Goal: Task Accomplishment & Management: Complete application form

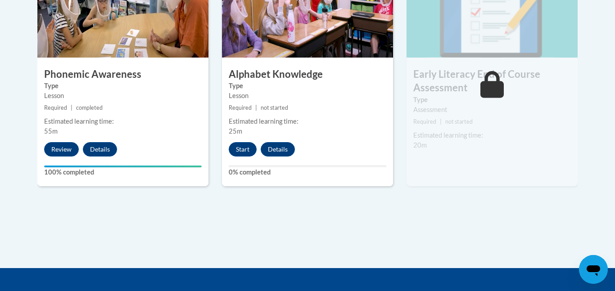
scroll to position [577, 0]
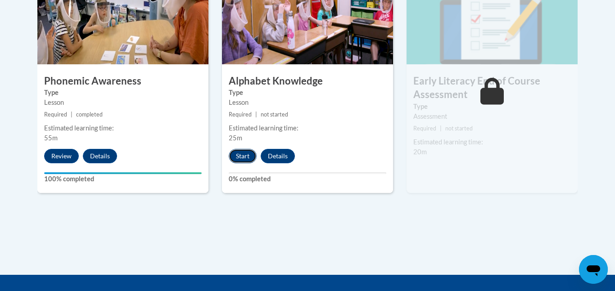
click at [238, 157] on button "Start" at bounding box center [243, 156] width 28 height 14
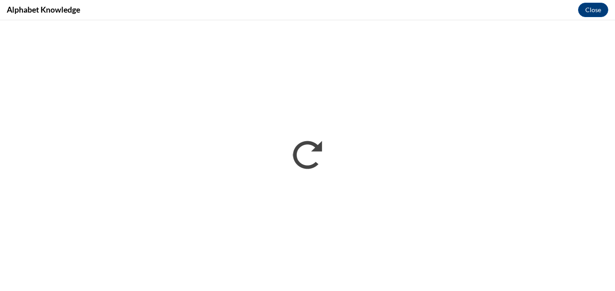
scroll to position [0, 0]
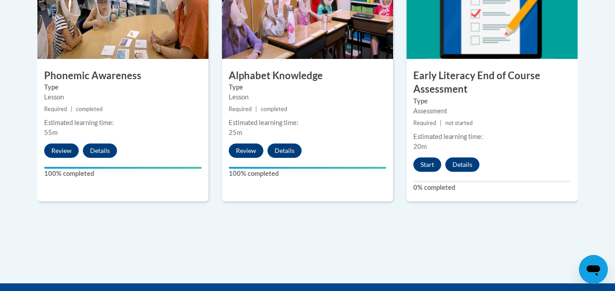
scroll to position [586, 0]
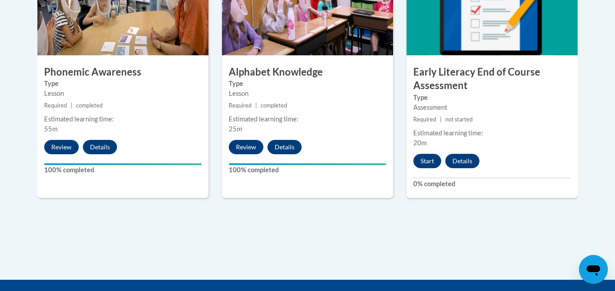
click at [480, 76] on h3 "Early Literacy End of Course Assessment" at bounding box center [491, 79] width 171 height 28
click at [428, 163] on button "Start" at bounding box center [427, 161] width 28 height 14
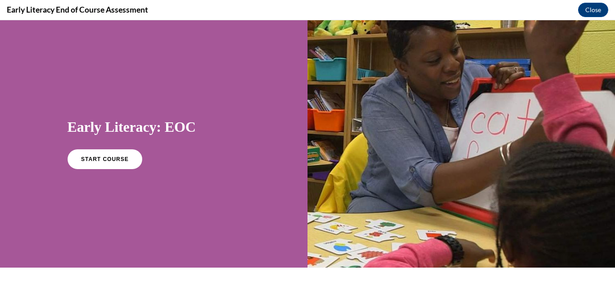
scroll to position [0, 0]
click at [428, 163] on div at bounding box center [460, 144] width 307 height 248
click at [141, 249] on div "Early Literacy: EOC START COURSE" at bounding box center [153, 144] width 307 height 248
click at [142, 196] on div "Early Literacy: EOC START COURSE" at bounding box center [153, 144] width 307 height 248
click at [113, 158] on span "START COURSE" at bounding box center [105, 159] width 50 height 7
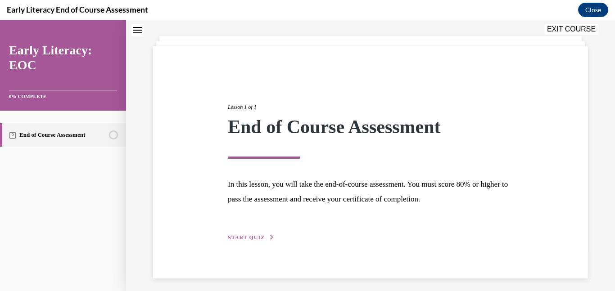
scroll to position [48, 0]
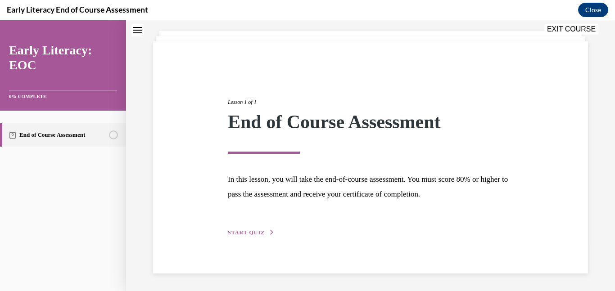
click at [245, 233] on span "START QUIZ" at bounding box center [246, 233] width 37 height 6
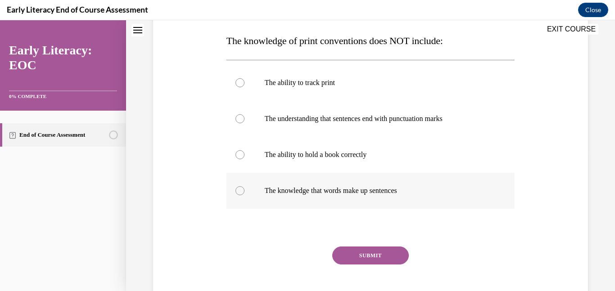
scroll to position [143, 0]
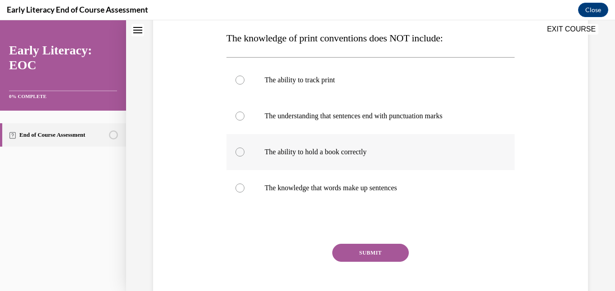
click at [238, 151] on div at bounding box center [239, 152] width 9 height 9
click at [351, 255] on button "SUBMIT" at bounding box center [370, 253] width 77 height 18
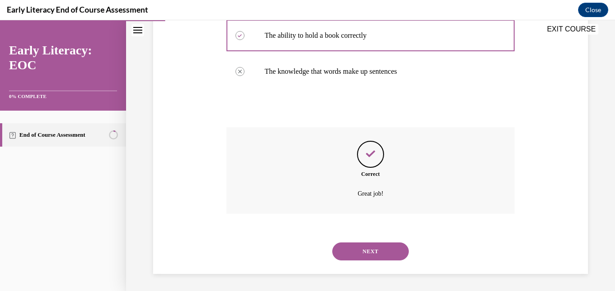
scroll to position [261, 0]
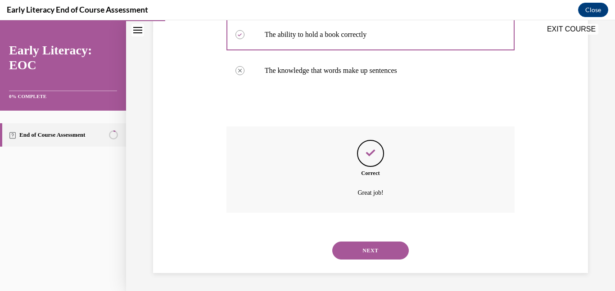
click at [353, 252] on button "NEXT" at bounding box center [370, 251] width 77 height 18
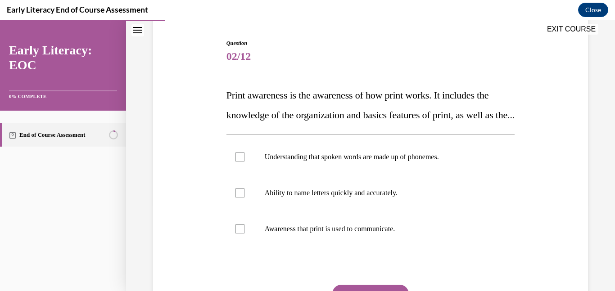
scroll to position [93, 0]
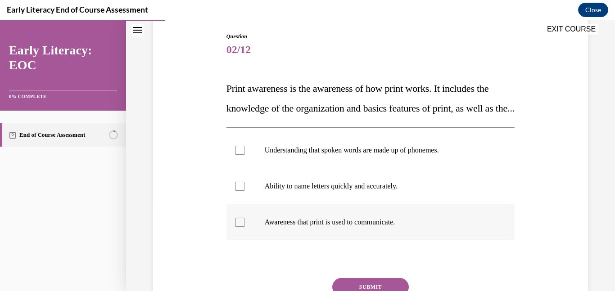
click at [243, 227] on div at bounding box center [239, 222] width 9 height 9
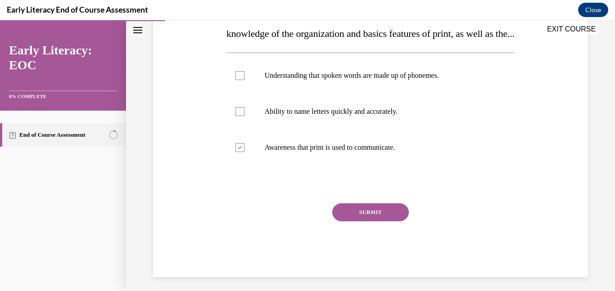
scroll to position [170, 0]
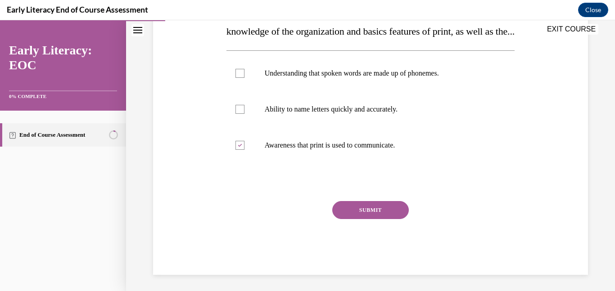
click at [362, 219] on button "SUBMIT" at bounding box center [370, 210] width 77 height 18
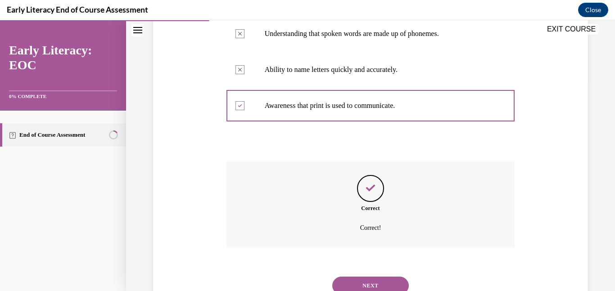
scroll to position [264, 0]
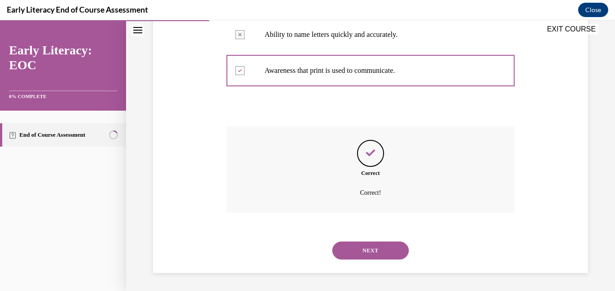
click at [364, 251] on button "NEXT" at bounding box center [370, 251] width 77 height 18
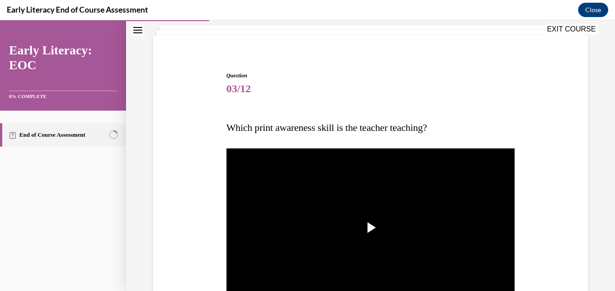
scroll to position [77, 0]
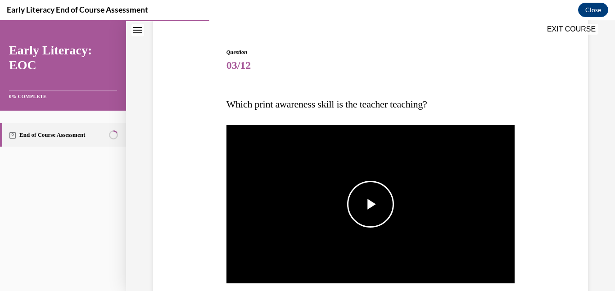
click at [370, 204] on span "Video player" at bounding box center [370, 204] width 0 height 0
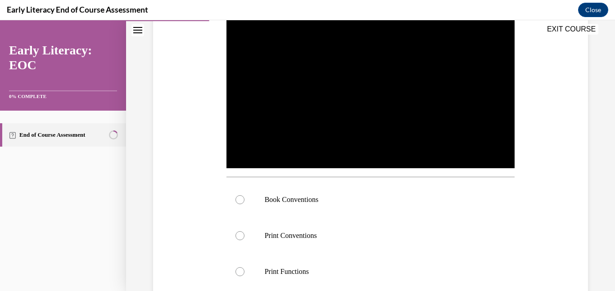
scroll to position [191, 0]
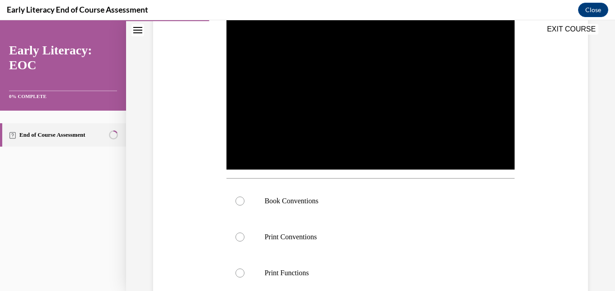
click at [372, 201] on p "Book Conventions" at bounding box center [379, 201] width 228 height 9
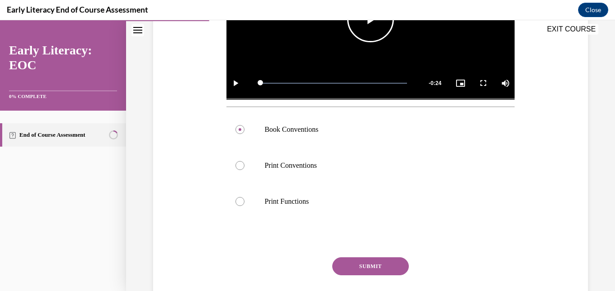
scroll to position [263, 0]
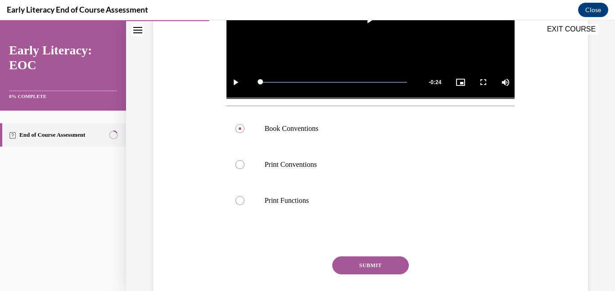
click at [360, 262] on button "SUBMIT" at bounding box center [370, 266] width 77 height 18
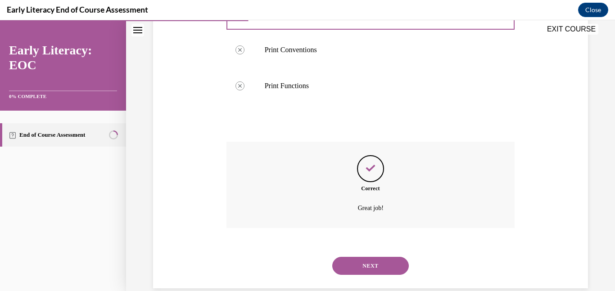
scroll to position [393, 0]
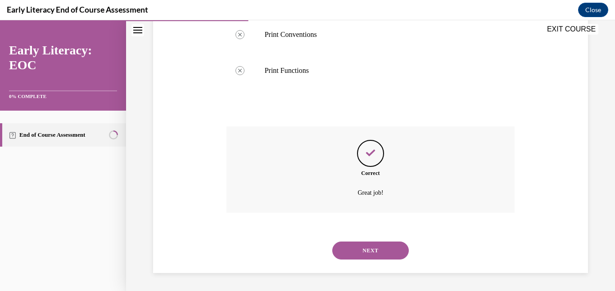
click at [368, 244] on button "NEXT" at bounding box center [370, 251] width 77 height 18
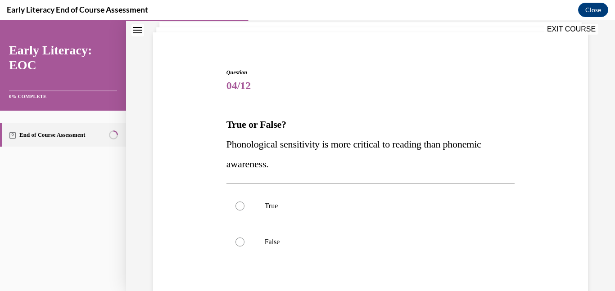
scroll to position [63, 0]
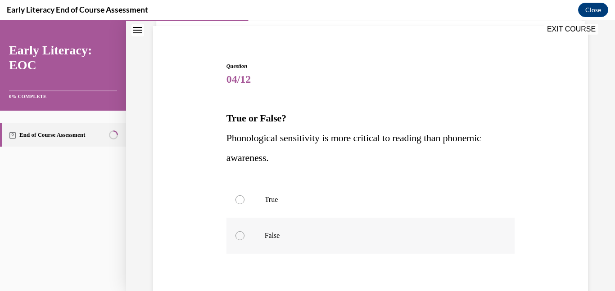
click at [239, 236] on div at bounding box center [239, 235] width 9 height 9
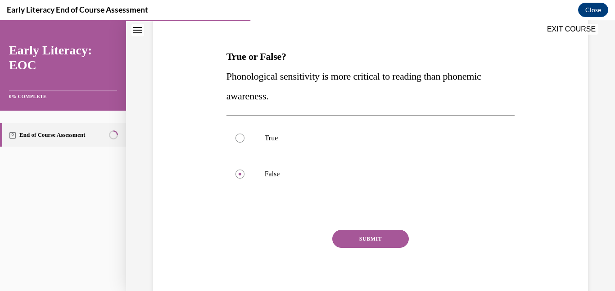
scroll to position [127, 0]
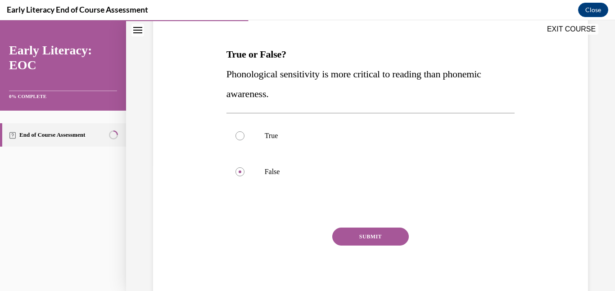
click at [356, 239] on button "SUBMIT" at bounding box center [370, 237] width 77 height 18
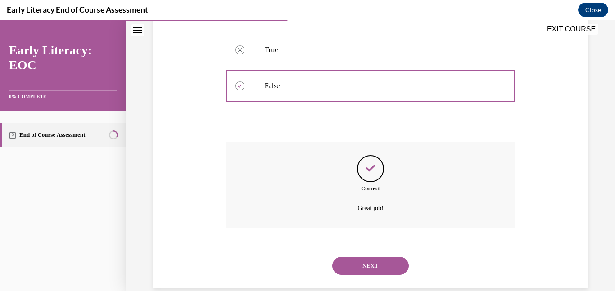
scroll to position [228, 0]
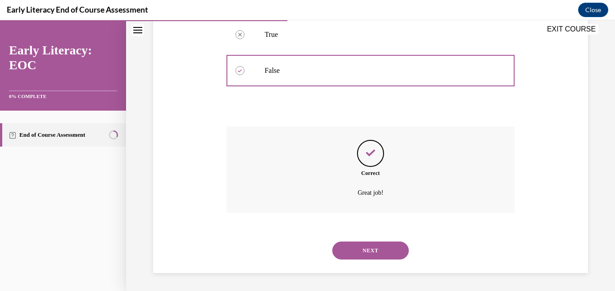
click at [356, 248] on button "NEXT" at bounding box center [370, 251] width 77 height 18
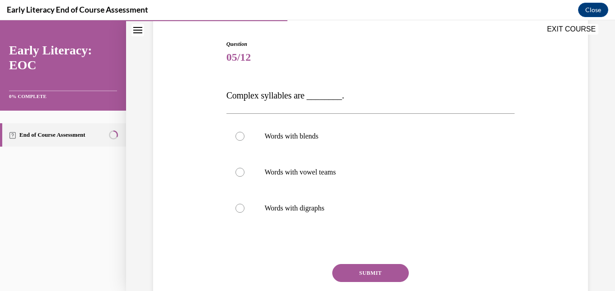
scroll to position [92, 0]
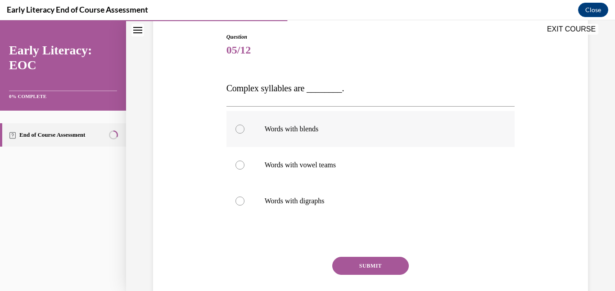
click at [242, 129] on div at bounding box center [239, 129] width 9 height 9
click at [352, 261] on button "SUBMIT" at bounding box center [370, 266] width 77 height 18
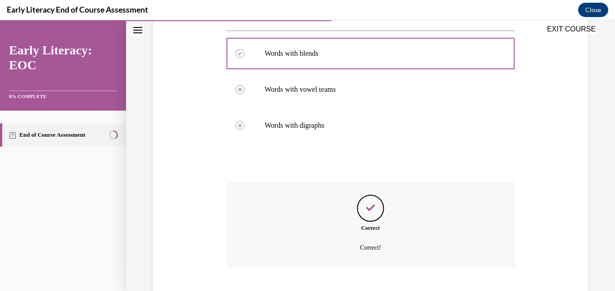
scroll to position [223, 0]
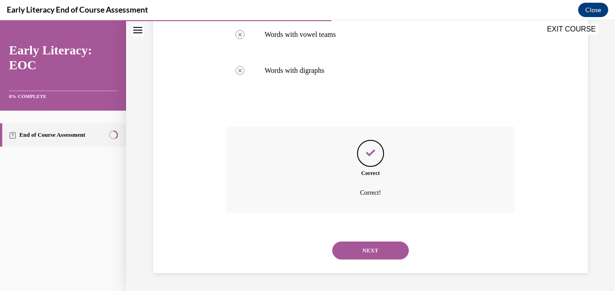
click at [356, 254] on button "NEXT" at bounding box center [370, 251] width 77 height 18
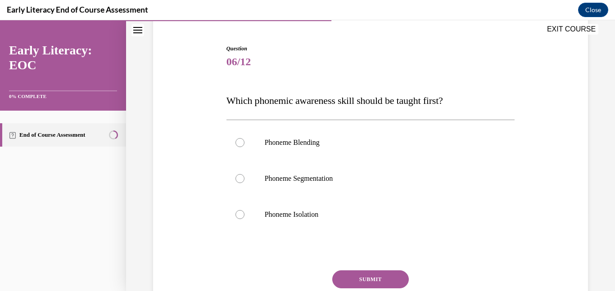
scroll to position [81, 0]
click at [382, 217] on p "Phoneme Isolation" at bounding box center [379, 213] width 228 height 9
click at [356, 276] on button "SUBMIT" at bounding box center [370, 279] width 77 height 18
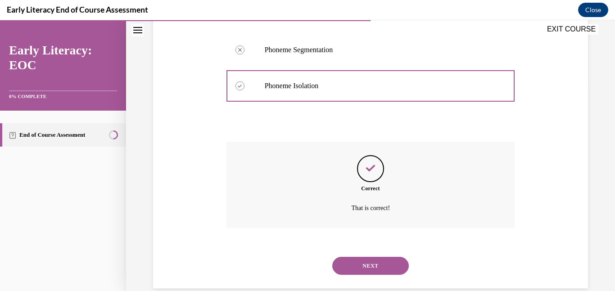
scroll to position [225, 0]
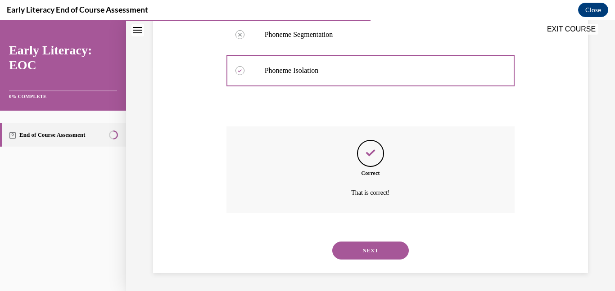
click at [380, 246] on button "NEXT" at bounding box center [370, 251] width 77 height 18
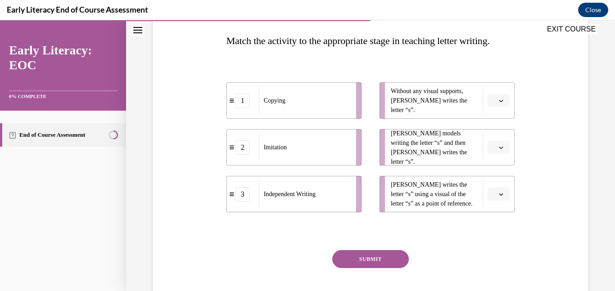
scroll to position [142, 0]
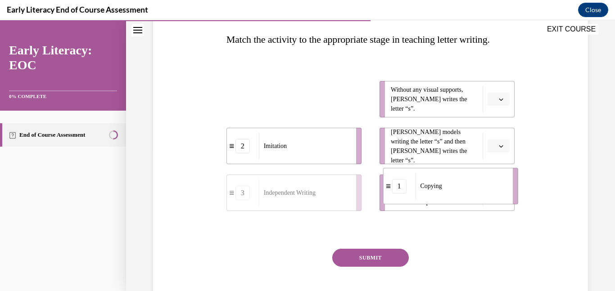
drag, startPoint x: 291, startPoint y: 106, endPoint x: 448, endPoint y: 194, distance: 179.6
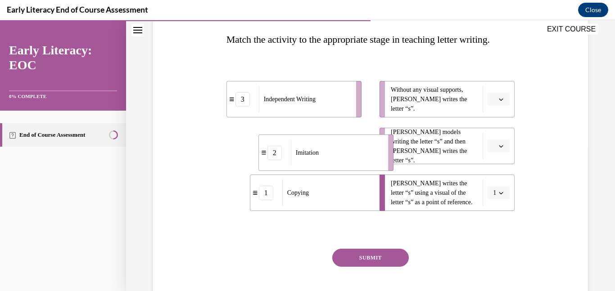
drag, startPoint x: 287, startPoint y: 145, endPoint x: 319, endPoint y: 151, distance: 32.1
click at [319, 151] on span "Imitation" at bounding box center [307, 152] width 23 height 9
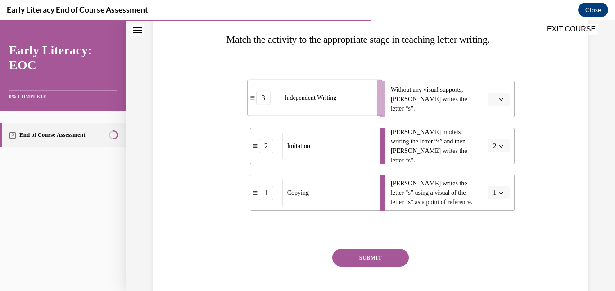
drag, startPoint x: 299, startPoint y: 109, endPoint x: 320, endPoint y: 108, distance: 21.2
click at [320, 108] on div "Independent Writing" at bounding box center [325, 98] width 91 height 27
click at [382, 261] on button "SUBMIT" at bounding box center [370, 258] width 77 height 18
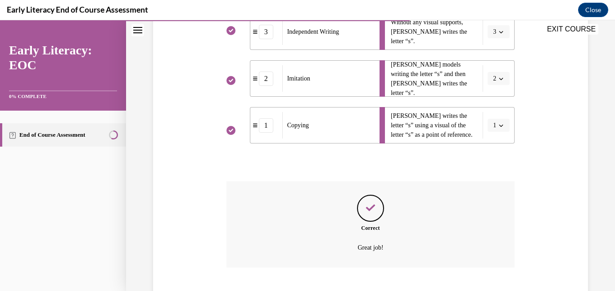
scroll to position [264, 0]
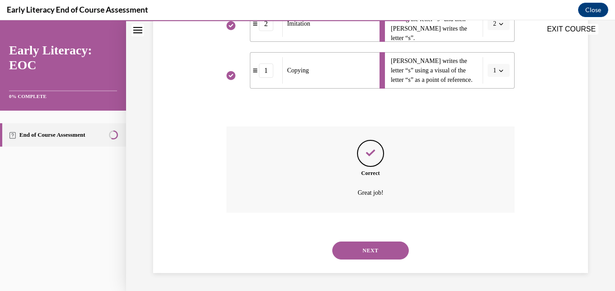
click at [364, 248] on button "NEXT" at bounding box center [370, 251] width 77 height 18
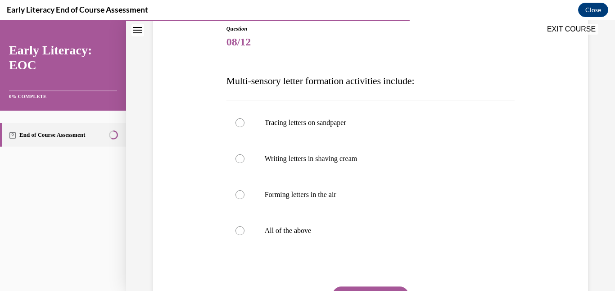
scroll to position [103, 0]
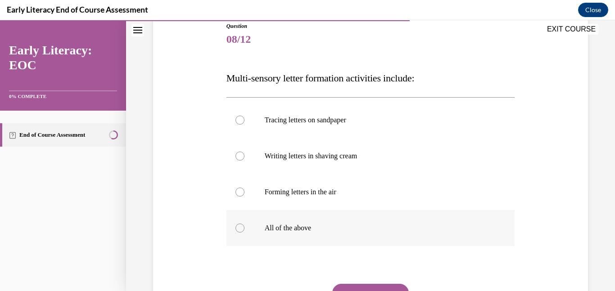
click at [240, 226] on div at bounding box center [239, 228] width 9 height 9
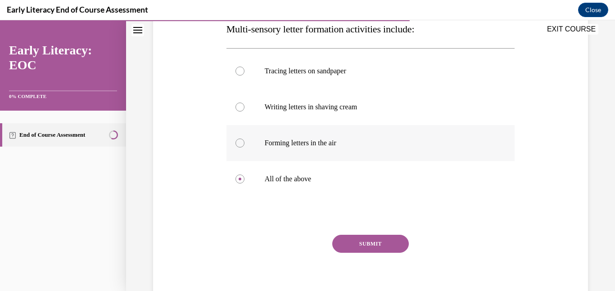
scroll to position [155, 0]
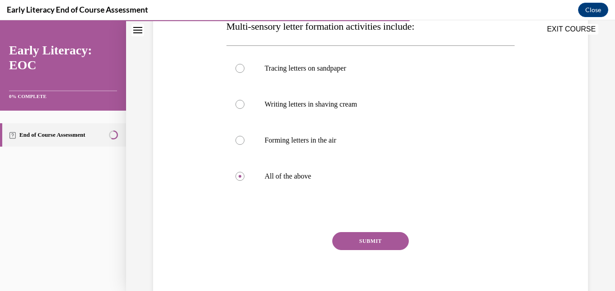
click at [379, 253] on div "SUBMIT" at bounding box center [370, 254] width 289 height 45
click at [375, 246] on button "SUBMIT" at bounding box center [370, 241] width 77 height 18
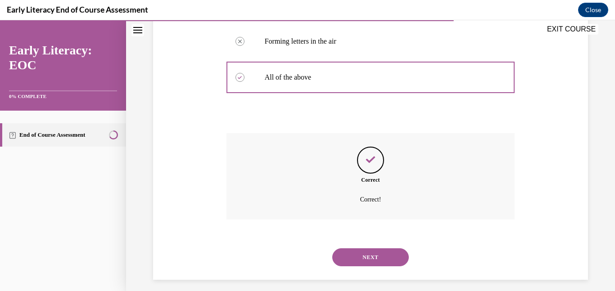
scroll to position [261, 0]
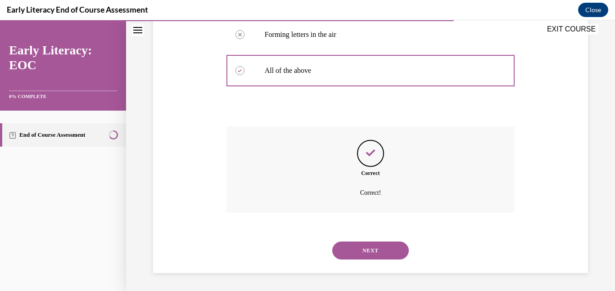
click at [375, 251] on button "NEXT" at bounding box center [370, 251] width 77 height 18
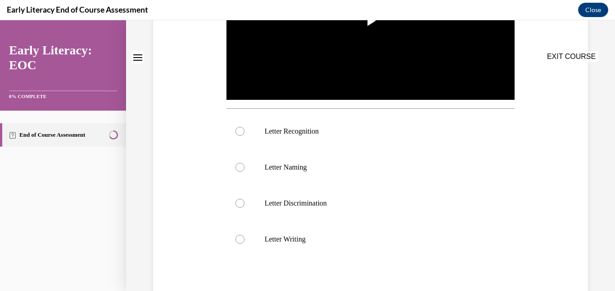
scroll to position [0, 0]
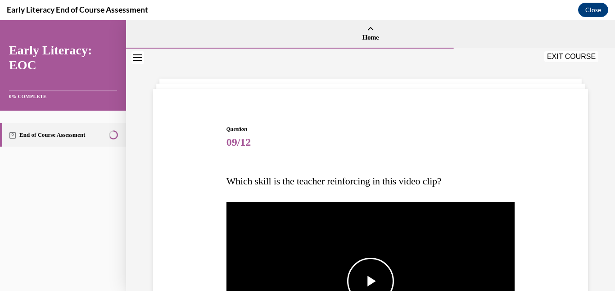
click at [370, 281] on span "Video player" at bounding box center [370, 281] width 0 height 0
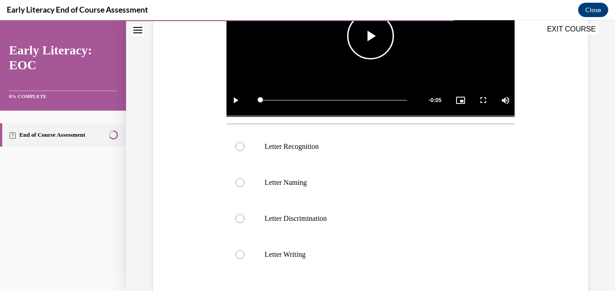
scroll to position [253, 0]
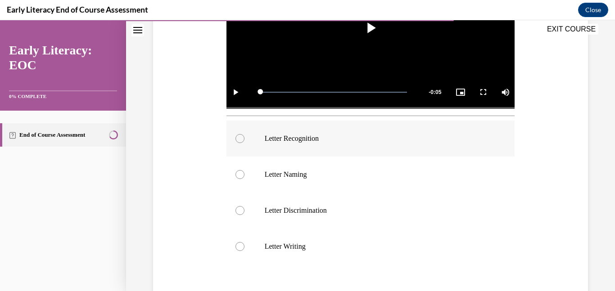
click at [240, 140] on div at bounding box center [239, 138] width 9 height 9
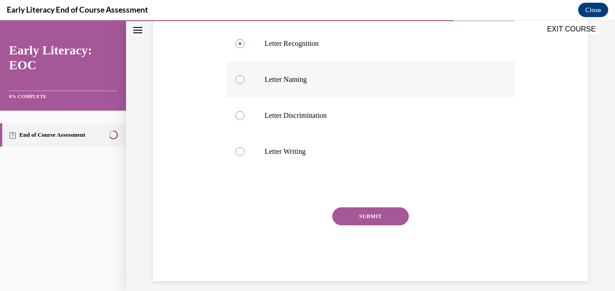
scroll to position [356, 0]
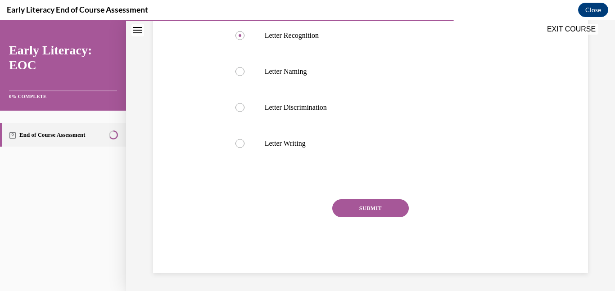
click at [379, 207] on button "SUBMIT" at bounding box center [370, 208] width 77 height 18
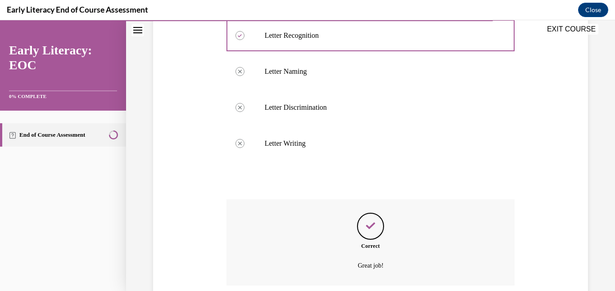
scroll to position [429, 0]
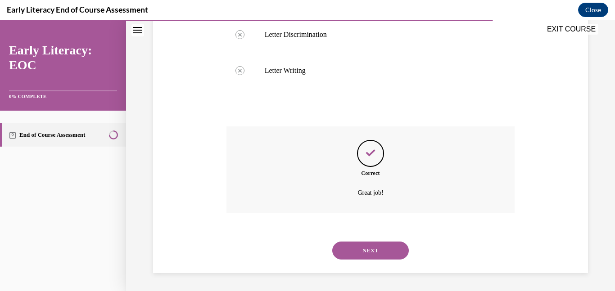
click at [369, 253] on button "NEXT" at bounding box center [370, 251] width 77 height 18
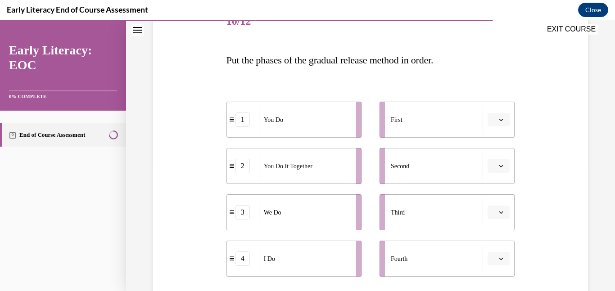
scroll to position [119, 0]
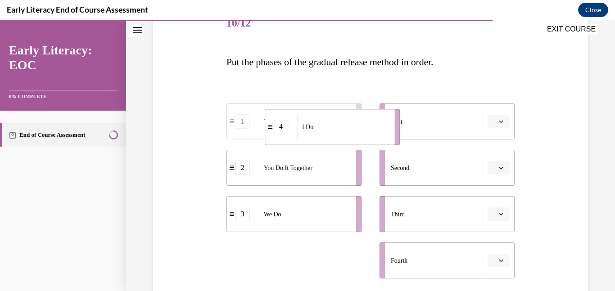
drag, startPoint x: 314, startPoint y: 271, endPoint x: 352, endPoint y: 137, distance: 139.0
click at [352, 137] on div "I Do" at bounding box center [342, 127] width 91 height 26
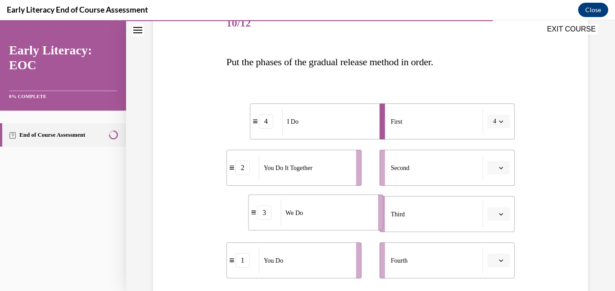
drag, startPoint x: 298, startPoint y: 216, endPoint x: 320, endPoint y: 214, distance: 22.6
click at [320, 214] on div "We Do" at bounding box center [325, 213] width 91 height 26
drag, startPoint x: 297, startPoint y: 175, endPoint x: 310, endPoint y: 176, distance: 13.5
click at [310, 176] on div "You Do It Together" at bounding box center [317, 169] width 91 height 26
drag, startPoint x: 310, startPoint y: 176, endPoint x: 325, endPoint y: 176, distance: 14.9
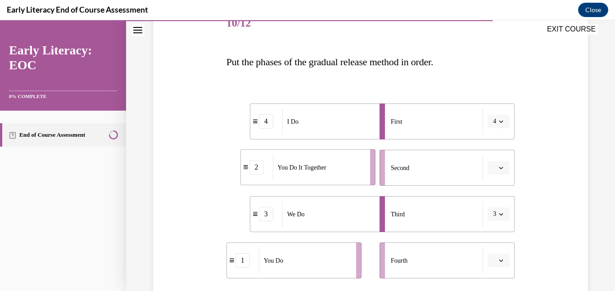
click at [325, 176] on div "You Do It Together" at bounding box center [318, 167] width 91 height 26
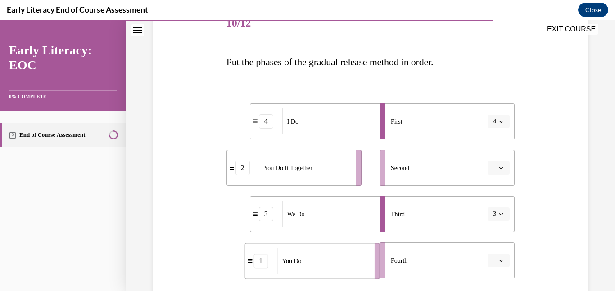
drag, startPoint x: 349, startPoint y: 261, endPoint x: 368, endPoint y: 262, distance: 18.9
click at [368, 262] on div "You Do" at bounding box center [322, 261] width 91 height 26
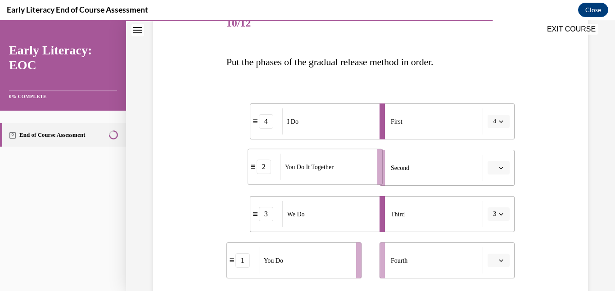
drag, startPoint x: 318, startPoint y: 175, endPoint x: 339, endPoint y: 174, distance: 21.2
click at [339, 174] on div "You Do It Together" at bounding box center [325, 167] width 91 height 26
drag, startPoint x: 290, startPoint y: 173, endPoint x: 237, endPoint y: 190, distance: 55.8
click at [237, 190] on div "You Do It Together" at bounding box center [275, 184] width 91 height 26
drag, startPoint x: 284, startPoint y: 206, endPoint x: 272, endPoint y: 161, distance: 46.0
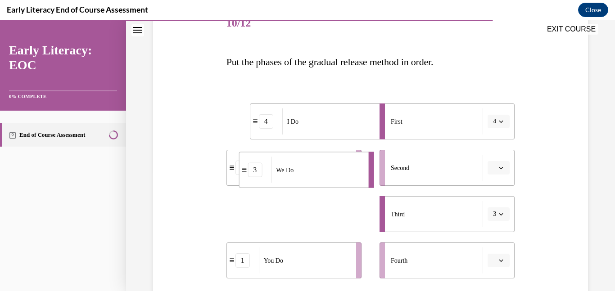
click at [272, 161] on div "We Do" at bounding box center [316, 170] width 91 height 26
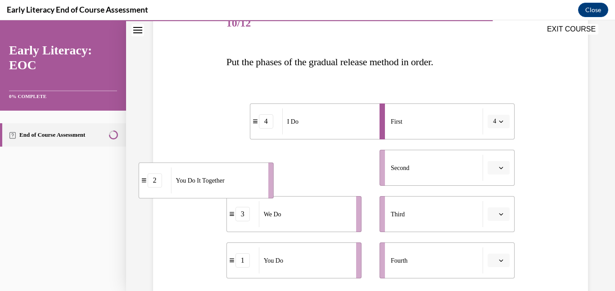
drag, startPoint x: 264, startPoint y: 167, endPoint x: 175, endPoint y: 180, distance: 90.1
click at [176, 180] on span "You Do It Together" at bounding box center [200, 180] width 49 height 9
click at [317, 187] on ul "4 I Do 2 You Do It Together 3 We Do 1 You Do" at bounding box center [298, 191] width 144 height 175
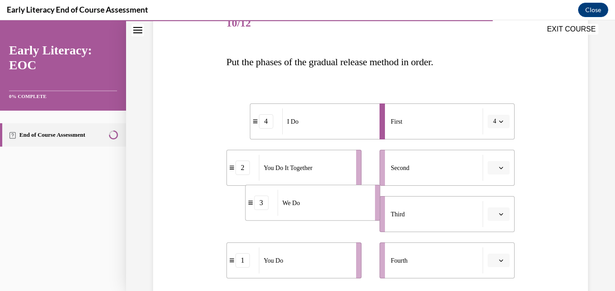
drag, startPoint x: 317, startPoint y: 218, endPoint x: 364, endPoint y: 185, distance: 57.1
click at [364, 190] on div "We Do" at bounding box center [322, 203] width 91 height 26
drag, startPoint x: 349, startPoint y: 221, endPoint x: 370, endPoint y: 210, distance: 23.8
click at [370, 210] on div "We Do" at bounding box center [343, 205] width 91 height 26
drag, startPoint x: 352, startPoint y: 220, endPoint x: 373, endPoint y: 196, distance: 31.6
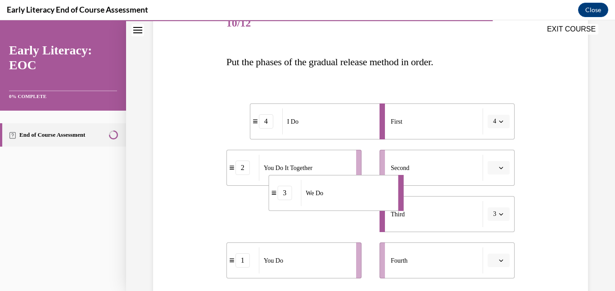
click at [373, 196] on div "We Do" at bounding box center [346, 193] width 91 height 26
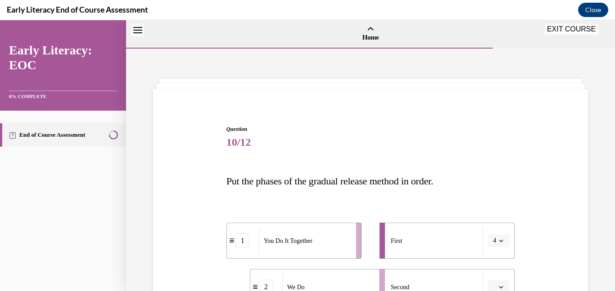
scroll to position [28, 0]
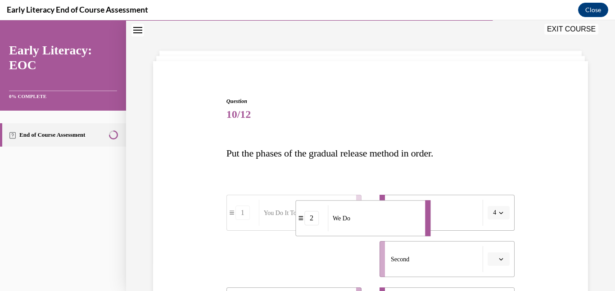
drag, startPoint x: 309, startPoint y: 270, endPoint x: 355, endPoint y: 229, distance: 61.8
click at [355, 229] on div "We Do" at bounding box center [373, 218] width 91 height 26
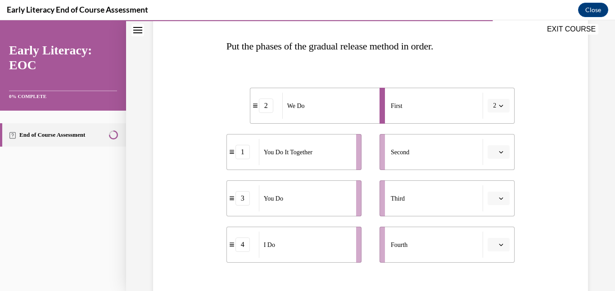
scroll to position [137, 0]
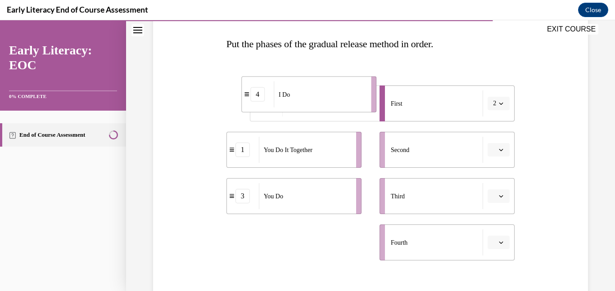
drag, startPoint x: 302, startPoint y: 244, endPoint x: 317, endPoint y: 95, distance: 148.8
click at [317, 95] on div "I Do" at bounding box center [319, 94] width 91 height 26
drag, startPoint x: 311, startPoint y: 257, endPoint x: 365, endPoint y: 120, distance: 147.5
click at [365, 120] on li "4 I Do" at bounding box center [347, 106] width 135 height 36
drag, startPoint x: 346, startPoint y: 99, endPoint x: 288, endPoint y: 111, distance: 58.8
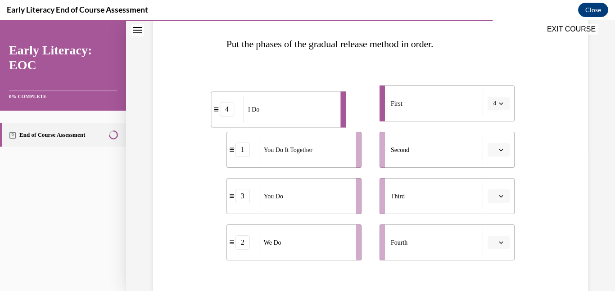
click at [288, 111] on div "I Do" at bounding box center [288, 109] width 91 height 26
click at [297, 242] on div "We Do" at bounding box center [304, 243] width 91 height 26
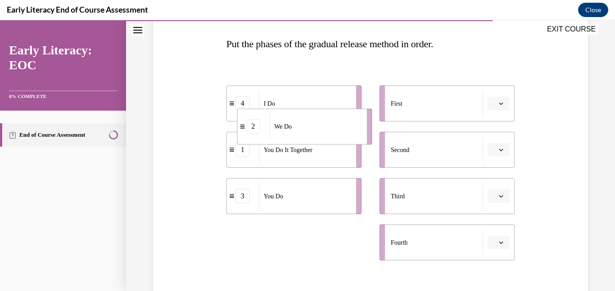
drag, startPoint x: 297, startPoint y: 242, endPoint x: 307, endPoint y: 126, distance: 116.5
click at [307, 126] on div "We Do" at bounding box center [314, 126] width 91 height 26
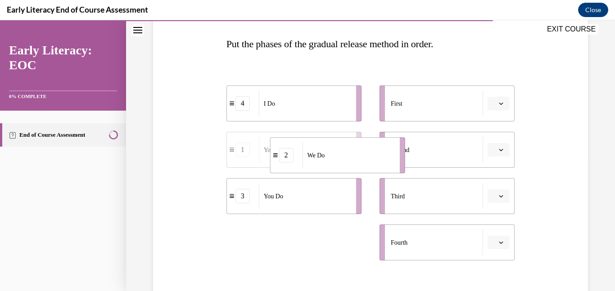
drag, startPoint x: 324, startPoint y: 239, endPoint x: 367, endPoint y: 152, distance: 98.0
click at [367, 152] on div "We Do" at bounding box center [347, 155] width 91 height 26
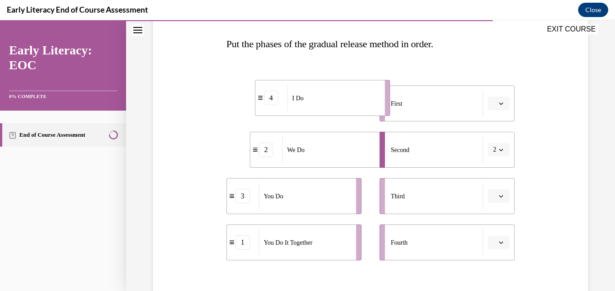
drag, startPoint x: 331, startPoint y: 102, endPoint x: 362, endPoint y: 98, distance: 31.8
click at [362, 98] on div "I Do" at bounding box center [332, 98] width 91 height 26
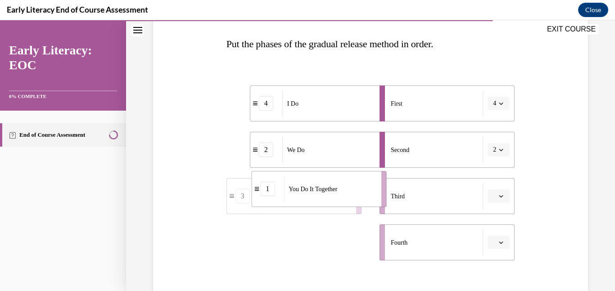
drag, startPoint x: 333, startPoint y: 246, endPoint x: 358, endPoint y: 192, distance: 60.0
click at [358, 192] on div "You Do It Together" at bounding box center [329, 189] width 91 height 26
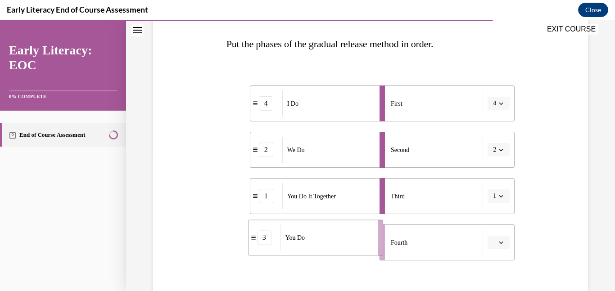
drag, startPoint x: 322, startPoint y: 254, endPoint x: 343, endPoint y: 250, distance: 22.1
click at [343, 250] on div "You Do" at bounding box center [325, 238] width 91 height 26
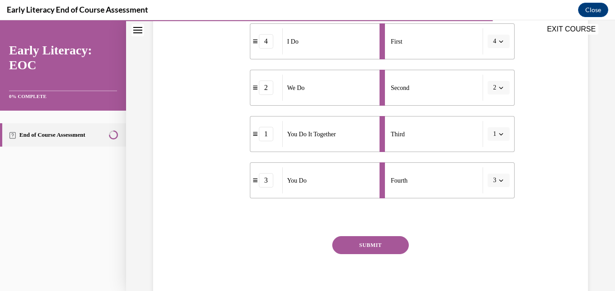
scroll to position [200, 0]
click at [368, 240] on button "SUBMIT" at bounding box center [370, 244] width 77 height 18
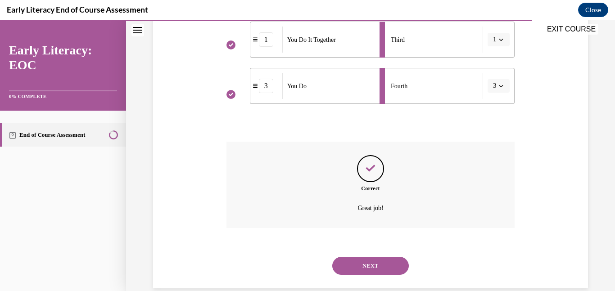
scroll to position [309, 0]
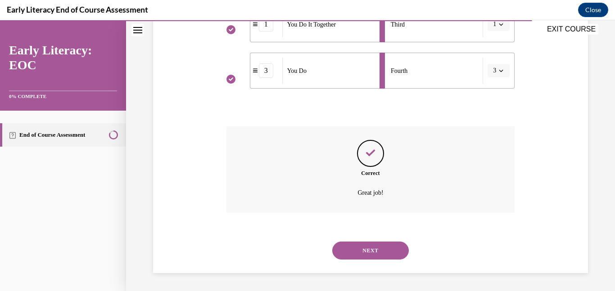
click at [368, 240] on div "NEXT" at bounding box center [370, 251] width 289 height 36
click at [365, 246] on button "NEXT" at bounding box center [370, 251] width 77 height 18
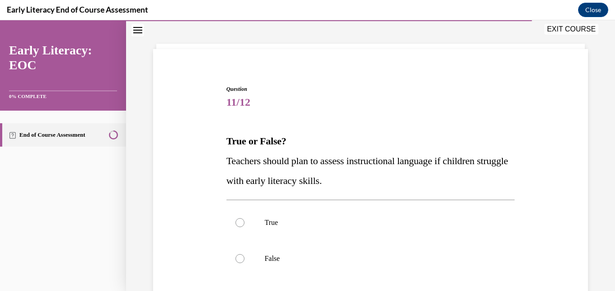
scroll to position [51, 0]
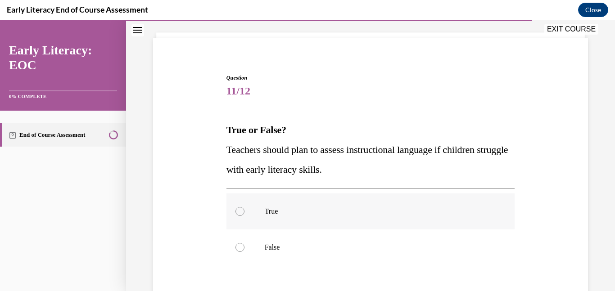
click at [242, 209] on div at bounding box center [239, 211] width 9 height 9
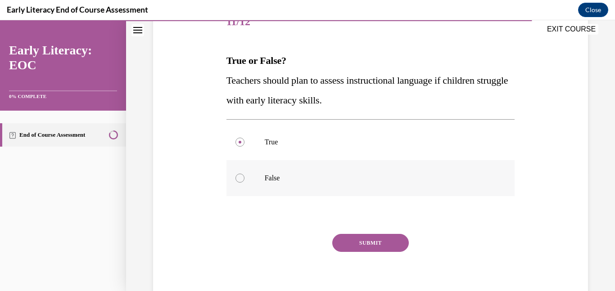
scroll to position [120, 0]
click at [359, 245] on button "SUBMIT" at bounding box center [370, 244] width 77 height 18
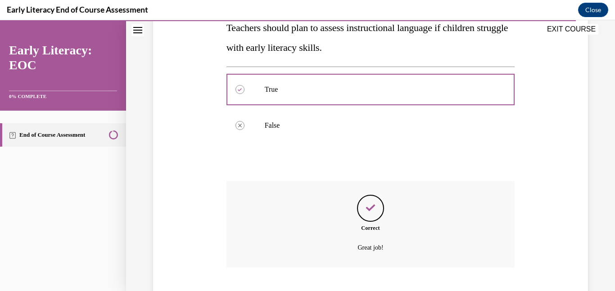
scroll to position [228, 0]
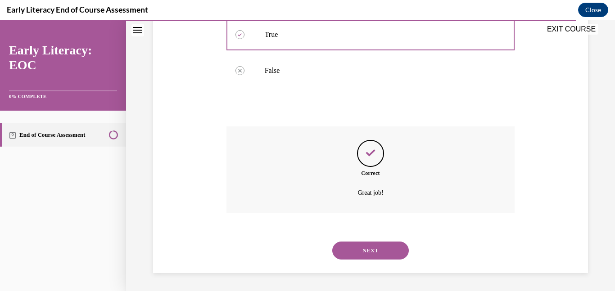
click at [358, 248] on button "NEXT" at bounding box center [370, 251] width 77 height 18
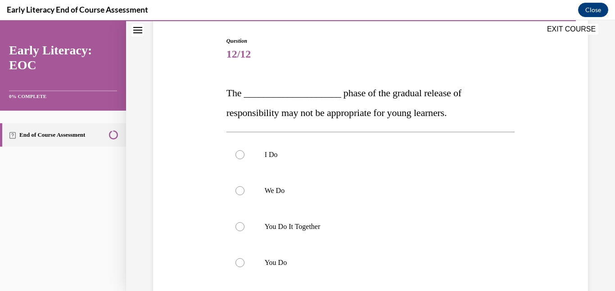
scroll to position [89, 0]
click at [239, 228] on div at bounding box center [239, 226] width 9 height 9
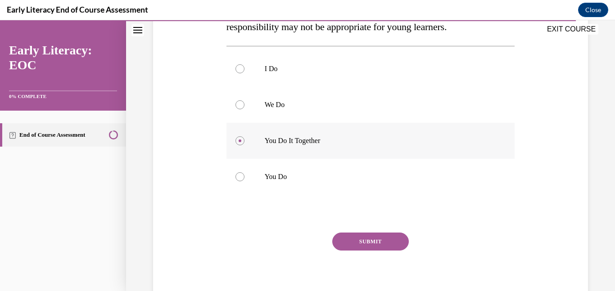
scroll to position [178, 0]
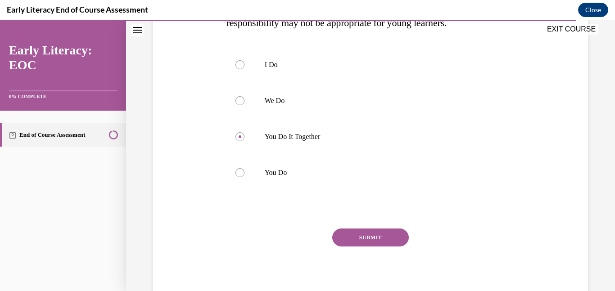
click at [356, 235] on button "SUBMIT" at bounding box center [370, 238] width 77 height 18
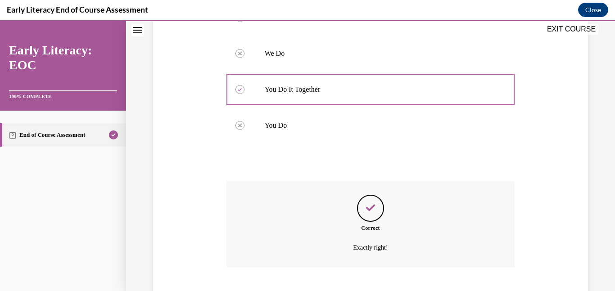
scroll to position [280, 0]
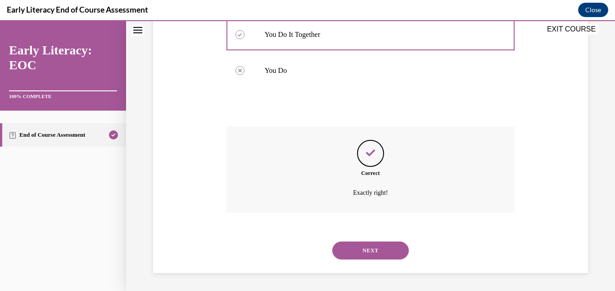
click at [371, 249] on button "NEXT" at bounding box center [370, 251] width 77 height 18
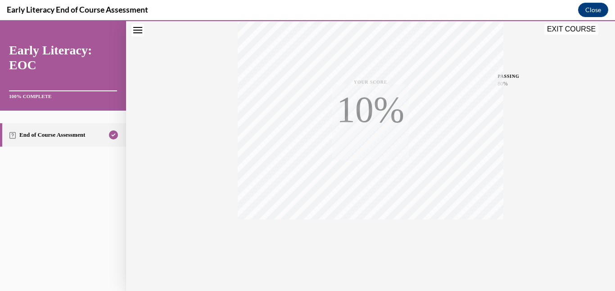
scroll to position [190, 0]
click at [155, 172] on div "Quiz Results PASSING 80% Your score 100% Passed PASSING 80% Your score Your sco…" at bounding box center [370, 74] width 489 height 433
click at [562, 27] on button "EXIT COURSE" at bounding box center [571, 29] width 54 height 11
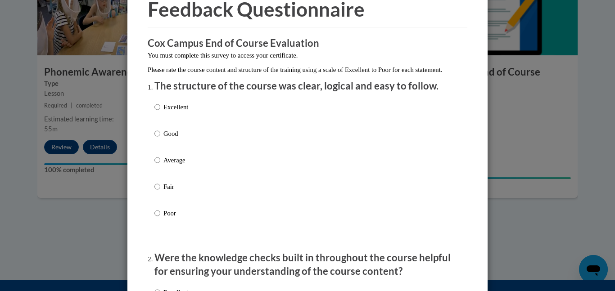
scroll to position [50, 0]
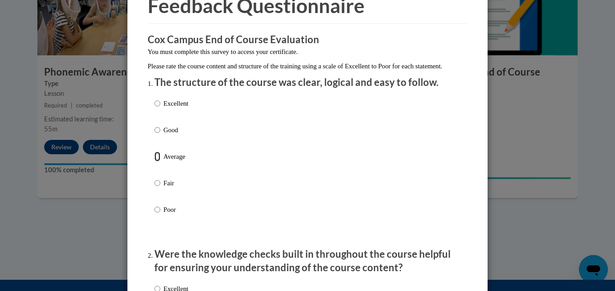
click at [158, 162] on input "Average" at bounding box center [157, 157] width 6 height 10
radio input "true"
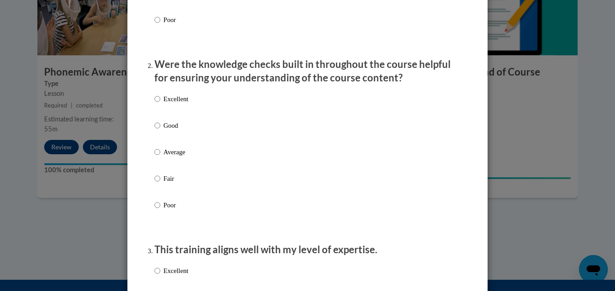
scroll to position [239, 0]
click at [155, 158] on input "Average" at bounding box center [157, 153] width 6 height 10
radio input "true"
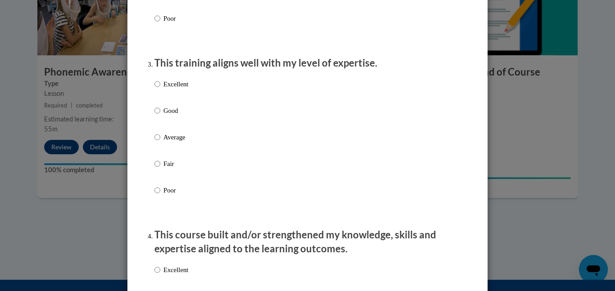
scroll to position [432, 0]
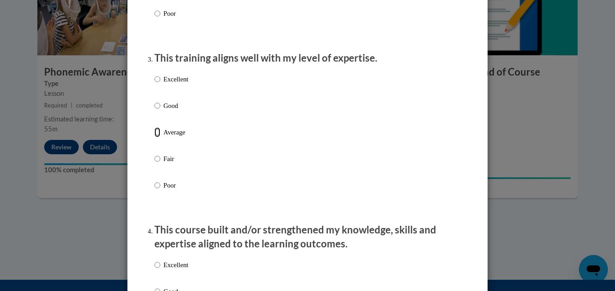
click at [157, 137] on input "Average" at bounding box center [157, 132] width 6 height 10
radio input "true"
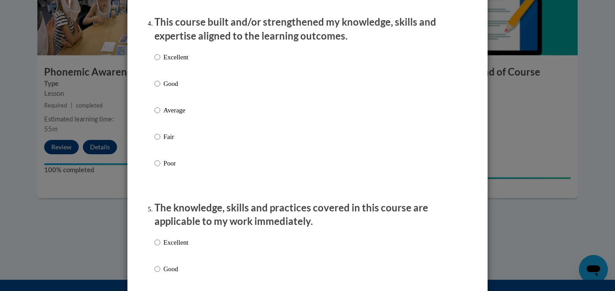
scroll to position [638, 0]
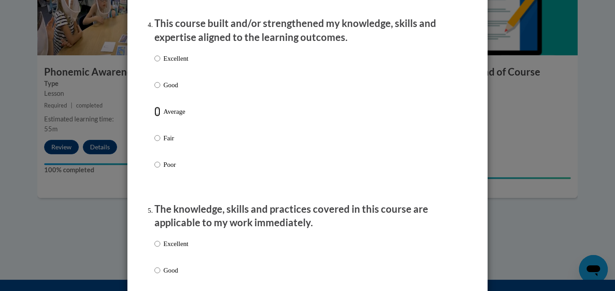
click at [156, 117] on input "Average" at bounding box center [157, 112] width 6 height 10
radio input "true"
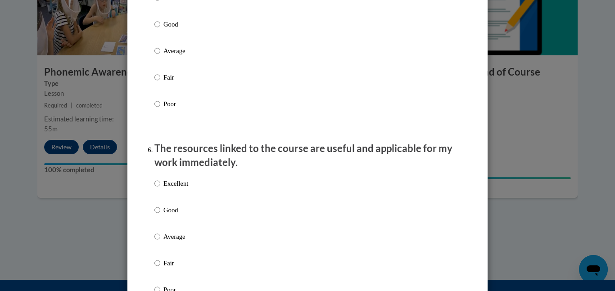
scroll to position [880, 0]
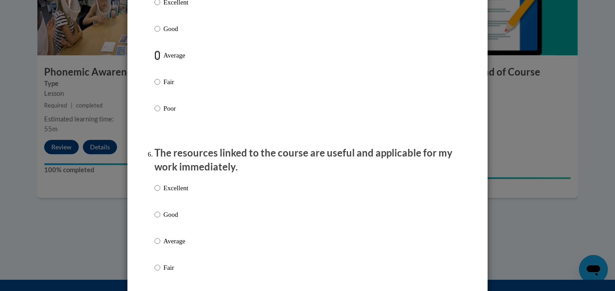
click at [158, 60] on input "Average" at bounding box center [157, 55] width 6 height 10
radio input "true"
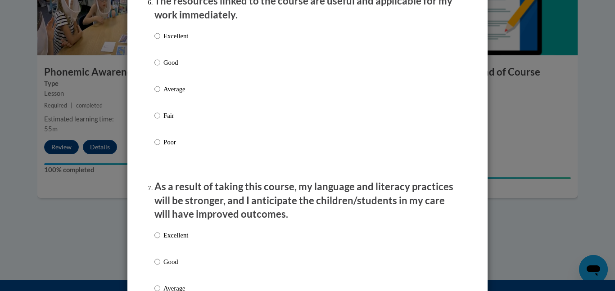
scroll to position [1033, 0]
click at [159, 94] on input "Average" at bounding box center [157, 89] width 6 height 10
radio input "true"
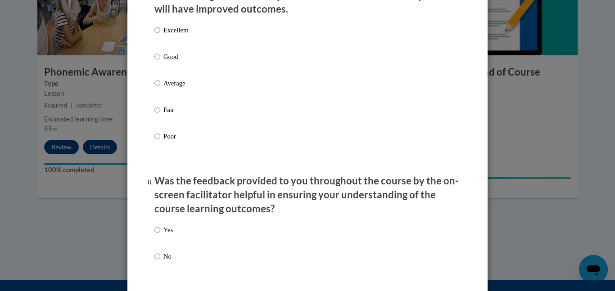
scroll to position [1240, 0]
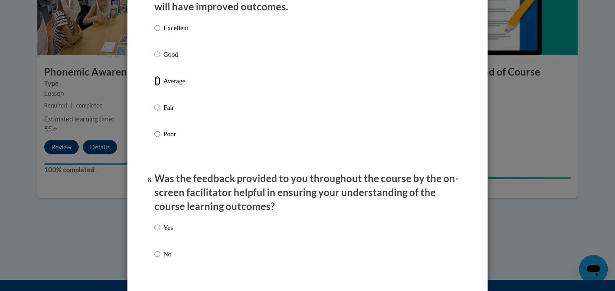
click at [156, 86] on input "Average" at bounding box center [157, 81] width 6 height 10
radio input "true"
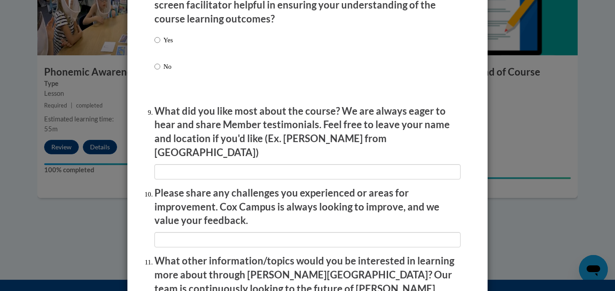
scroll to position [1426, 0]
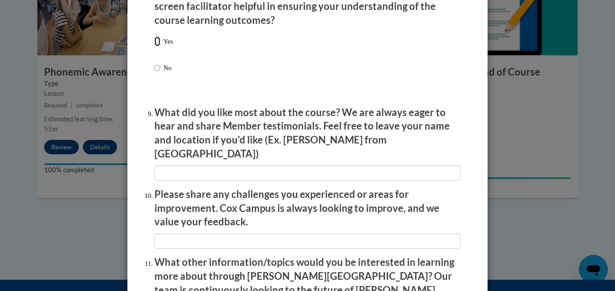
click at [158, 46] on input "Yes" at bounding box center [157, 41] width 6 height 10
radio input "true"
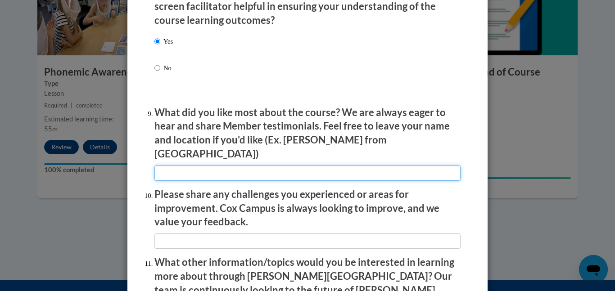
click at [192, 167] on input "textbox" at bounding box center [307, 173] width 306 height 15
type input "self pace"
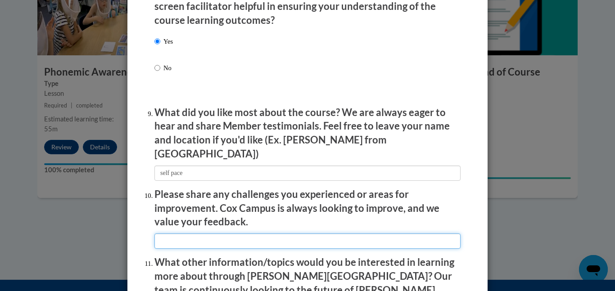
click at [180, 235] on input "textbox" at bounding box center [307, 241] width 306 height 15
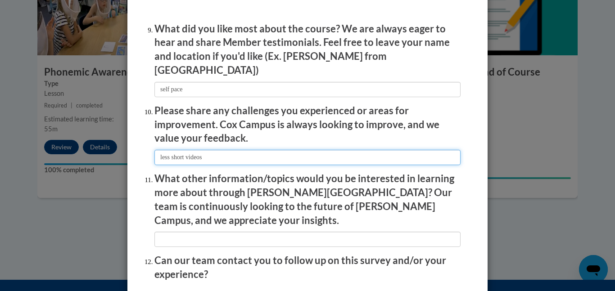
scroll to position [1512, 0]
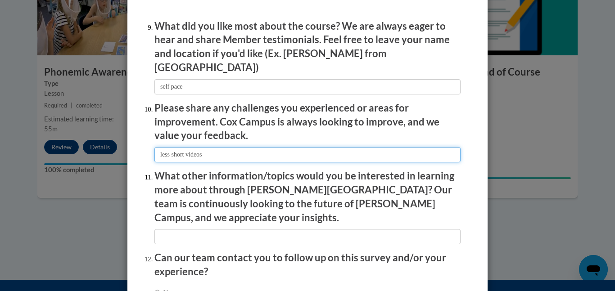
click at [171, 149] on input "textbox" at bounding box center [307, 154] width 306 height 15
type input "fewer short videos"
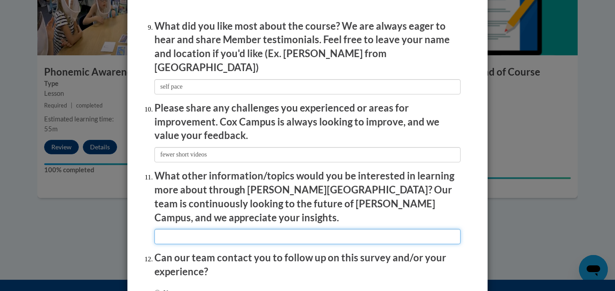
click at [165, 229] on input "textbox" at bounding box center [307, 236] width 306 height 15
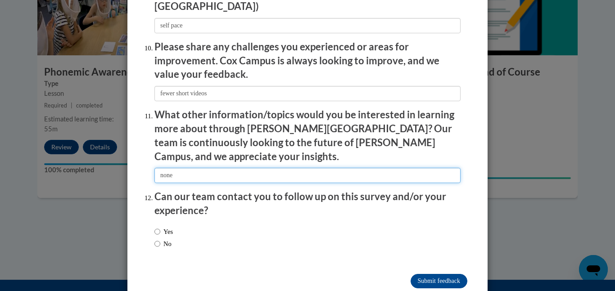
scroll to position [1577, 0]
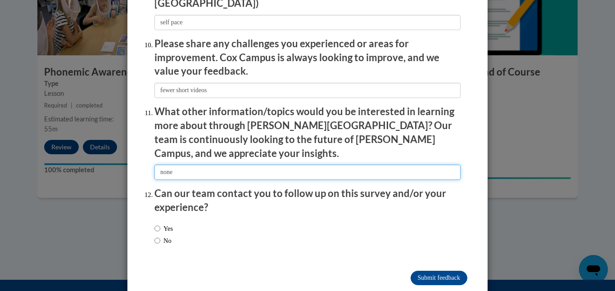
type input "none"
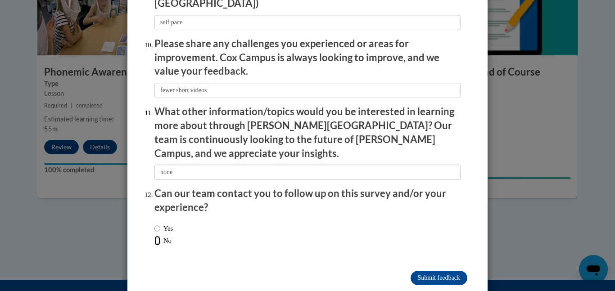
click at [156, 236] on input "No" at bounding box center [157, 241] width 6 height 10
radio input "true"
click at [417, 271] on input "Submit feedback" at bounding box center [439, 278] width 57 height 14
click at [420, 271] on input "Submitting" at bounding box center [439, 278] width 57 height 14
